Goal: Information Seeking & Learning: Learn about a topic

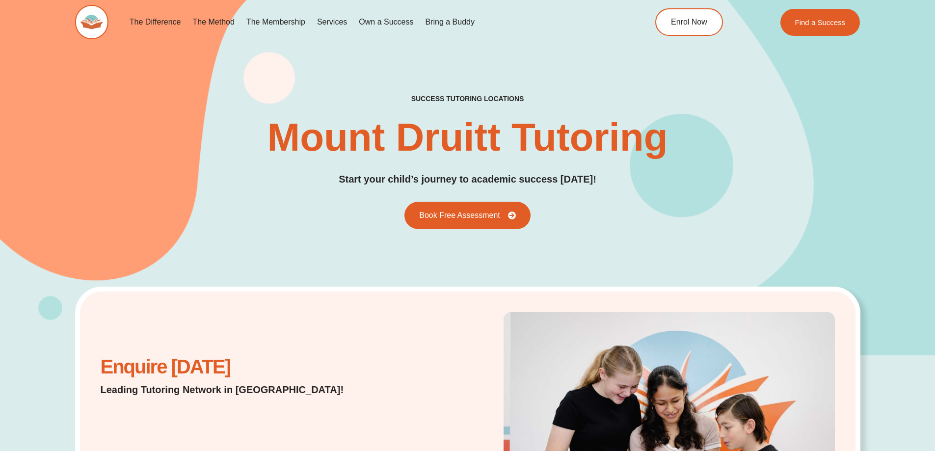
scroll to position [245, 0]
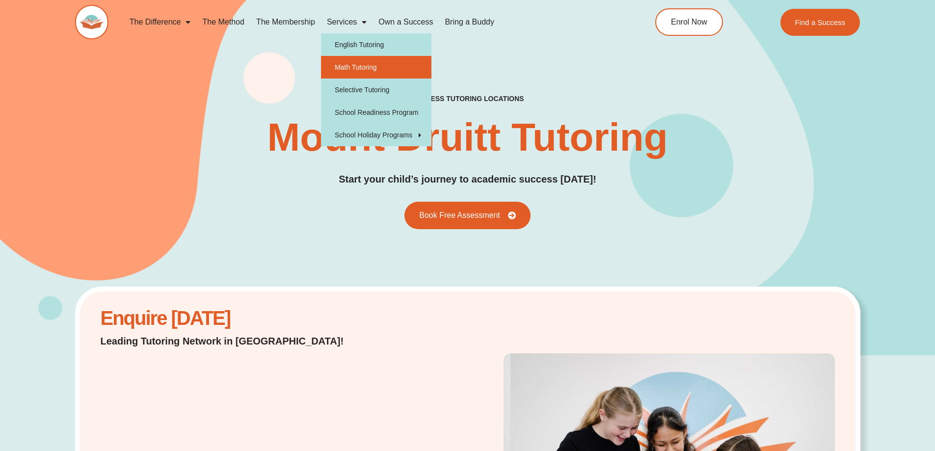
click at [354, 71] on link "Math Tutoring" at bounding box center [376, 67] width 110 height 23
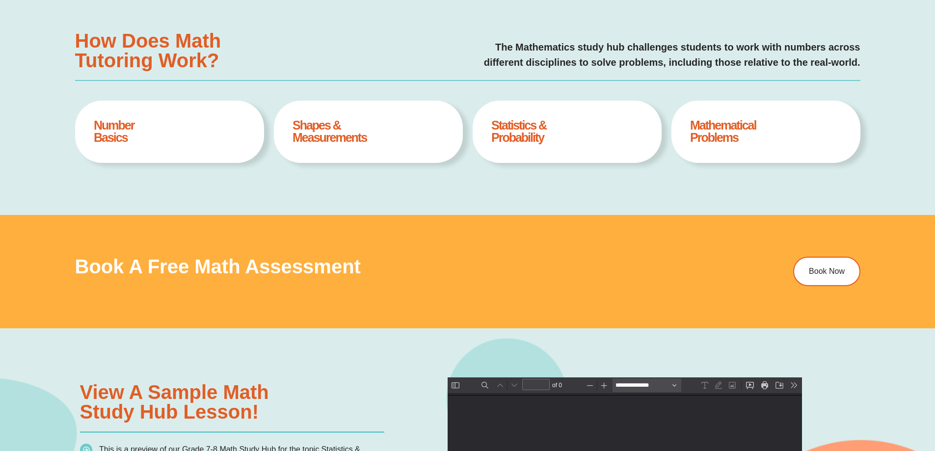
scroll to position [491, 0]
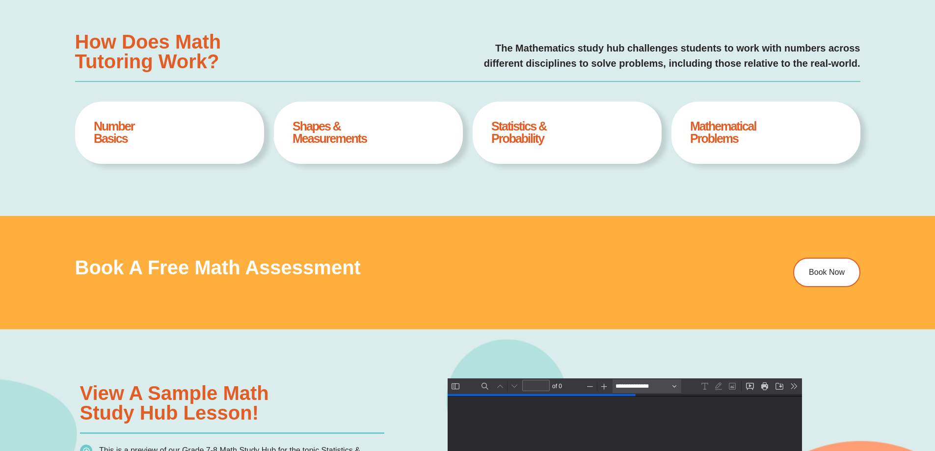
click at [529, 132] on h4 "Statistics & Probability" at bounding box center [566, 132] width 151 height 25
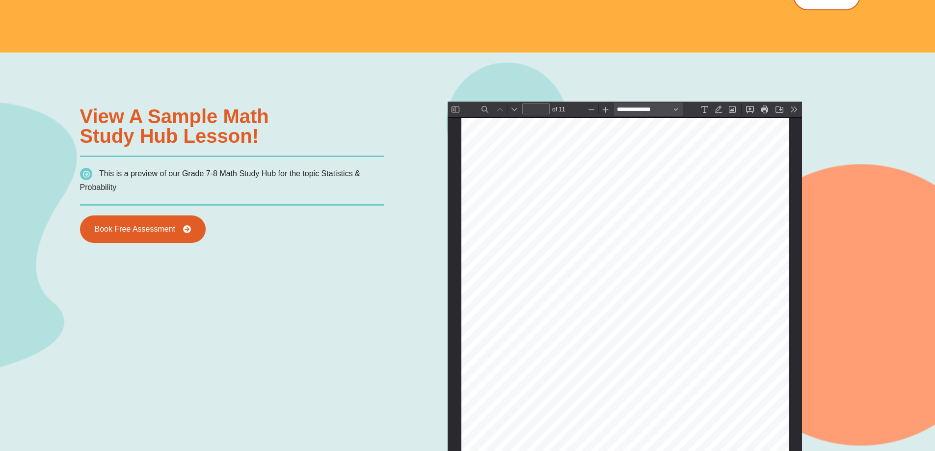
scroll to position [785, 0]
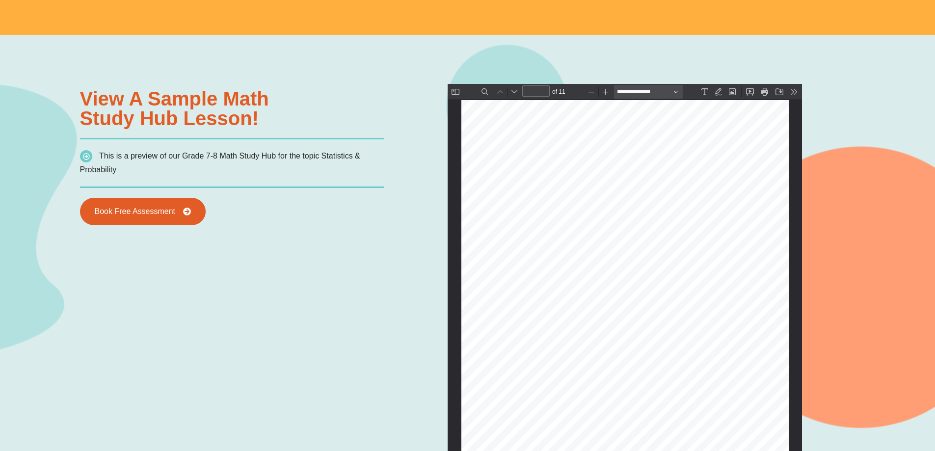
drag, startPoint x: 566, startPoint y: 200, endPoint x: 576, endPoint y: 205, distance: 10.5
click at [576, 205] on div "Statistics & Probability • Lesson 7 Measures of centre & spread - Data can be s…" at bounding box center [624, 311] width 327 height 423
drag, startPoint x: 498, startPoint y: 198, endPoint x: 558, endPoint y: 201, distance: 60.4
click at [554, 201] on span "- Data can be summarised or described using measures of centre and measures of …" at bounding box center [617, 202] width 237 height 6
click at [558, 201] on span "- Data can be summarised or described using measures of centre and measures of …" at bounding box center [617, 202] width 237 height 6
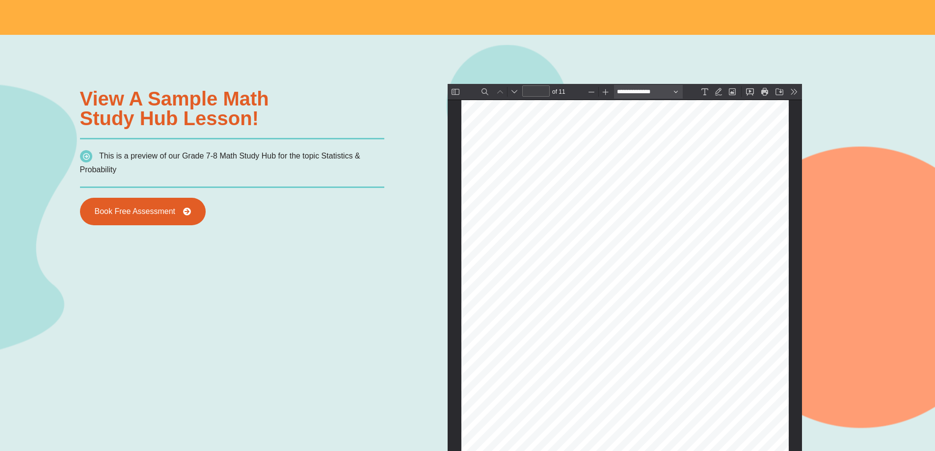
click at [558, 201] on span "- Data can be summarised or described using measures of centre and measures of …" at bounding box center [617, 202] width 237 height 6
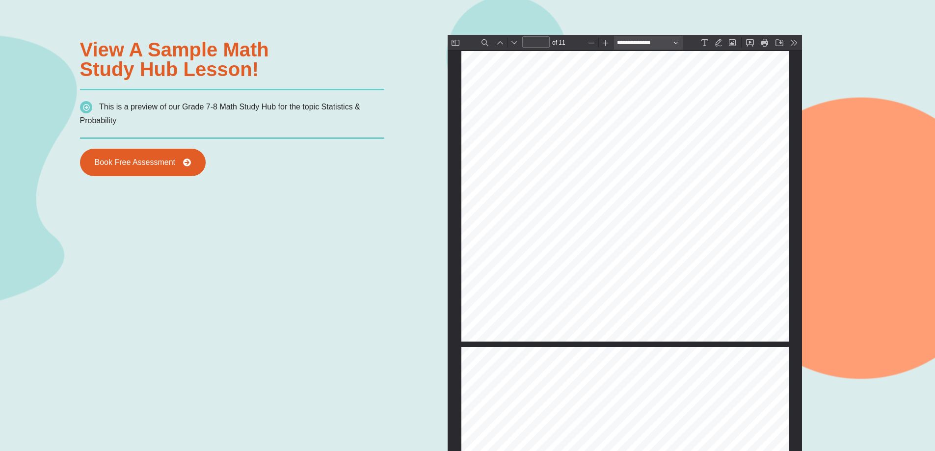
scroll to position [3336, 0]
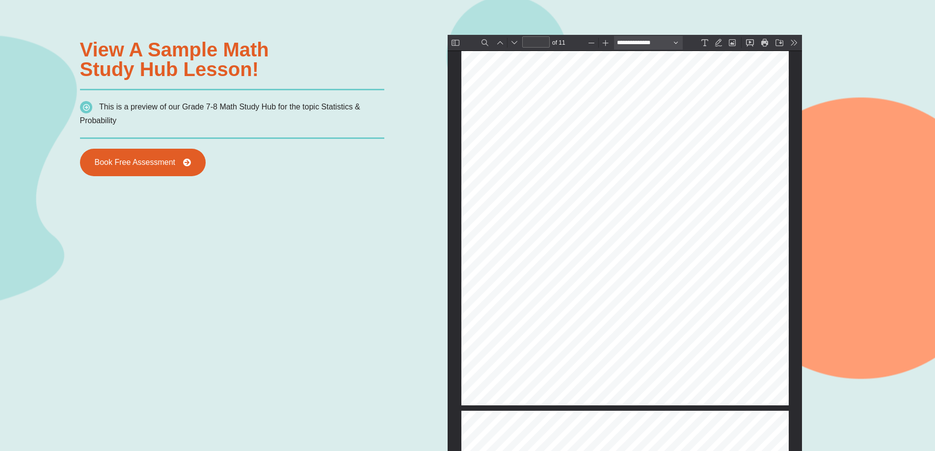
type input "**"
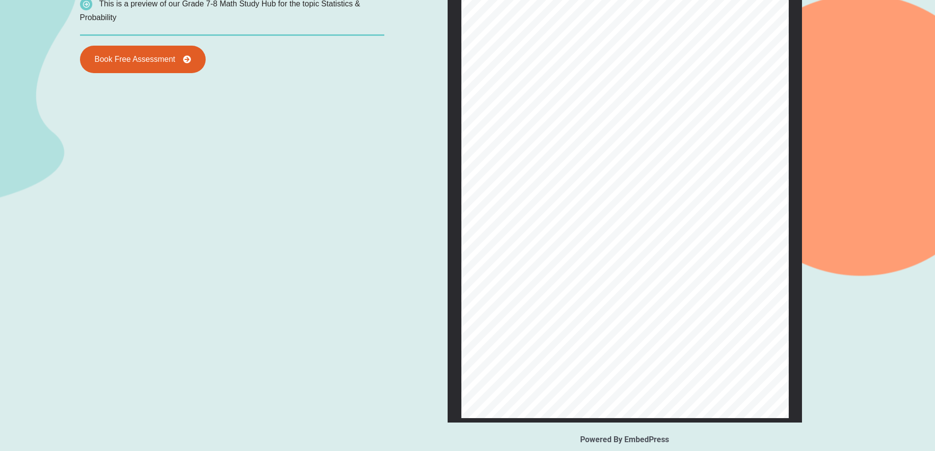
scroll to position [932, 0]
